Goal: Task Accomplishment & Management: Manage account settings

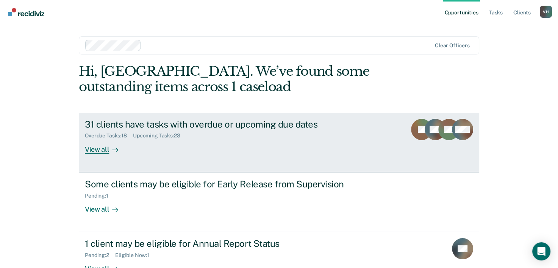
click at [177, 128] on div "31 clients have tasks with overdue or upcoming due dates" at bounding box center [218, 124] width 266 height 11
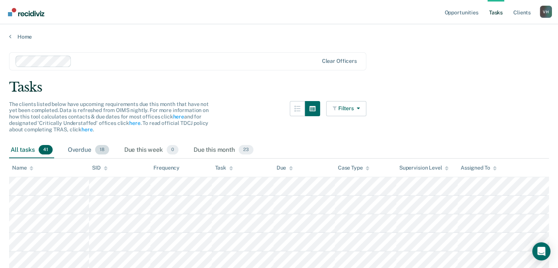
click at [89, 142] on div "Overdue 18" at bounding box center [88, 150] width 44 height 17
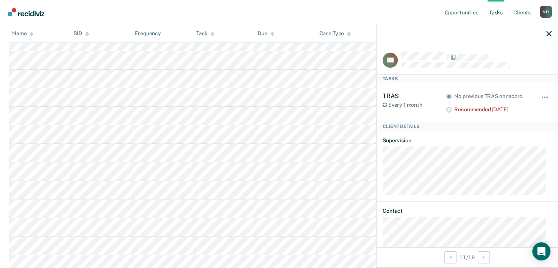
scroll to position [192, 0]
click at [550, 36] on icon "button" at bounding box center [548, 33] width 5 height 5
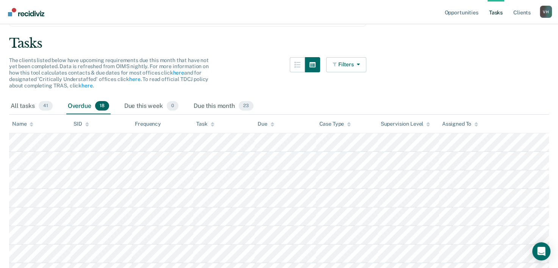
scroll to position [0, 0]
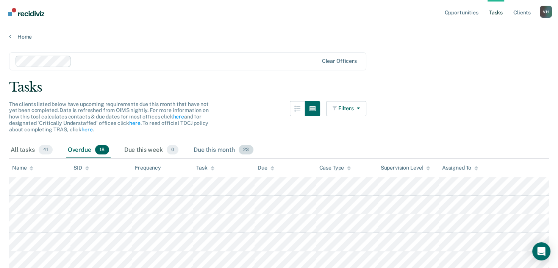
click at [221, 147] on div "Due this month 23" at bounding box center [223, 150] width 63 height 17
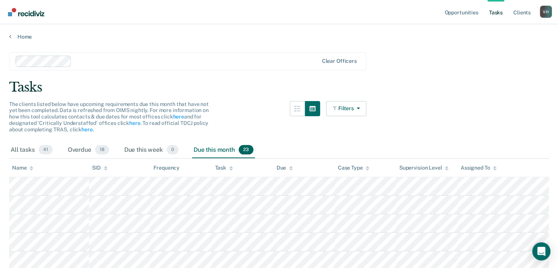
click at [221, 153] on div "Due this month 23" at bounding box center [223, 150] width 63 height 17
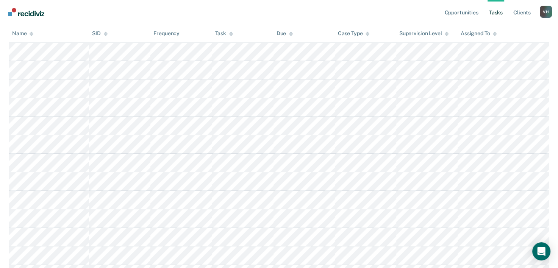
scroll to position [121, 0]
